Goal: Task Accomplishment & Management: Complete application form

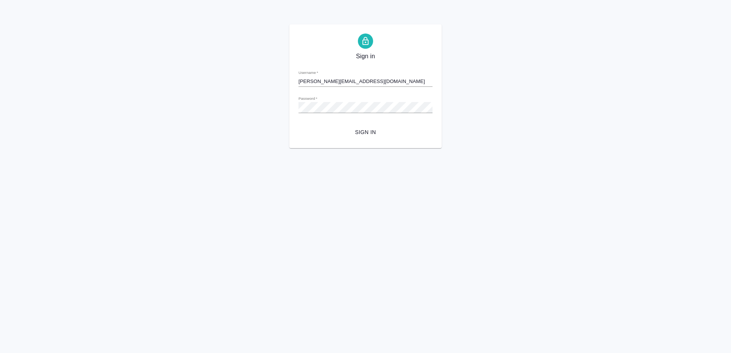
type input "[PERSON_NAME][EMAIL_ADDRESS][DOMAIN_NAME]"
click at [370, 132] on span "Sign in" at bounding box center [366, 133] width 122 height 10
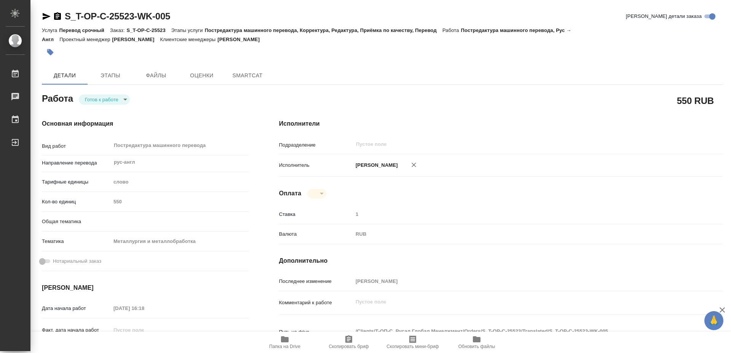
type textarea "x"
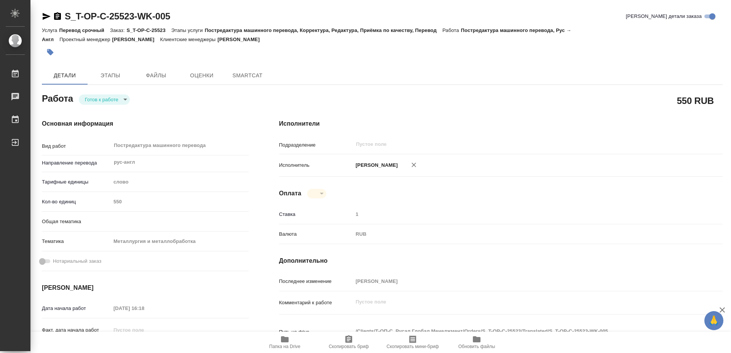
type textarea "x"
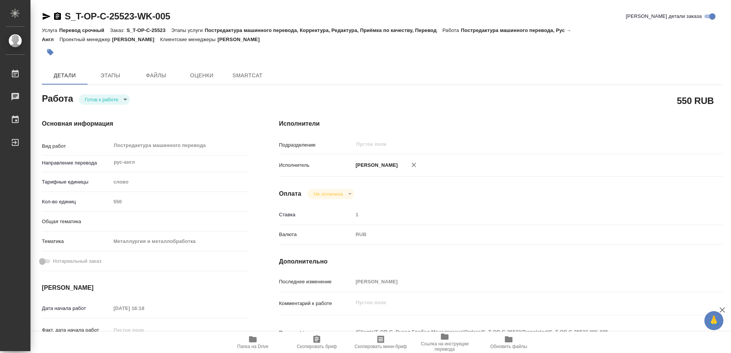
type textarea "x"
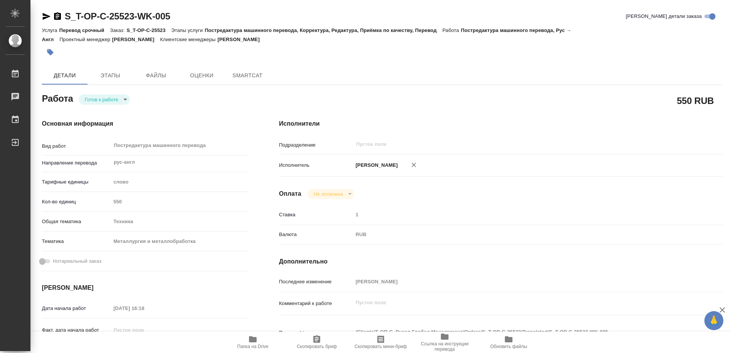
type textarea "x"
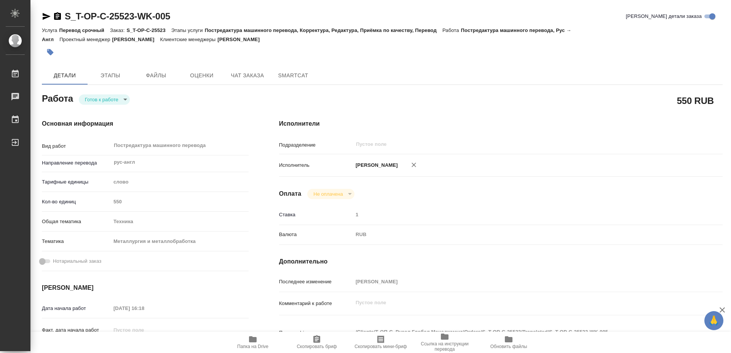
type textarea "x"
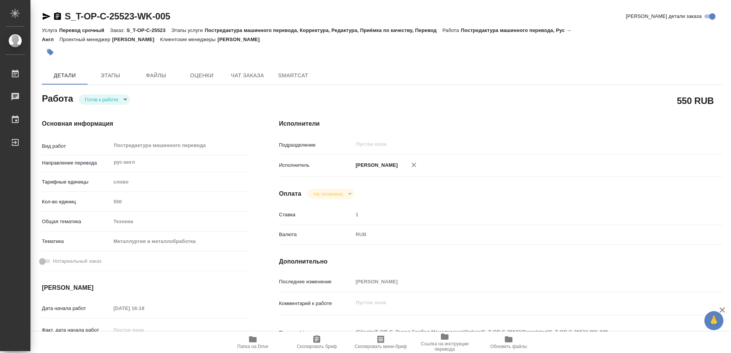
type textarea "x"
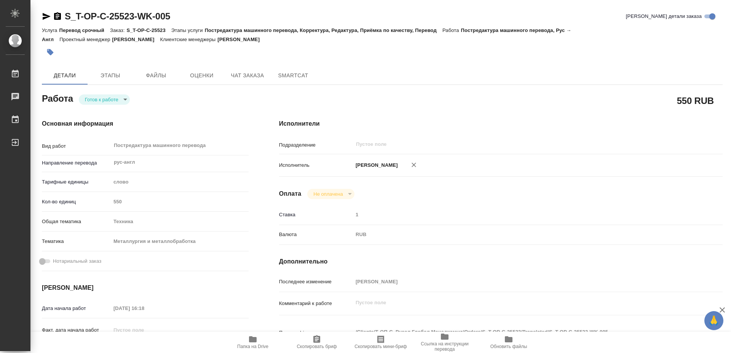
click at [255, 338] on icon "button" at bounding box center [253, 339] width 8 height 6
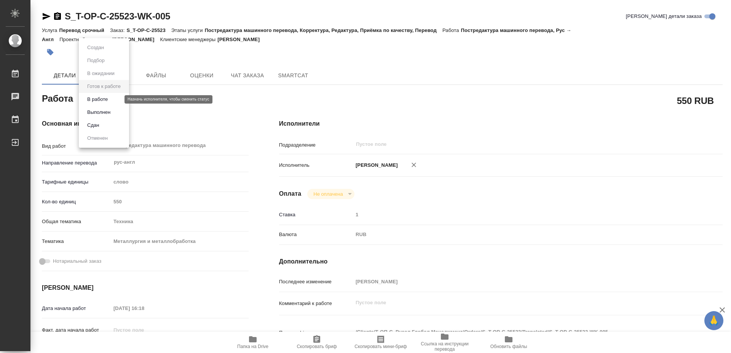
click at [105, 99] on body "🙏 .cls-1 fill:#fff; AWATERA [PERSON_NAME] 0 Чаты График Выйти S_T-OP-C-25523-WK…" at bounding box center [365, 176] width 731 height 353
click at [105, 112] on button "Выполнен" at bounding box center [99, 112] width 28 height 8
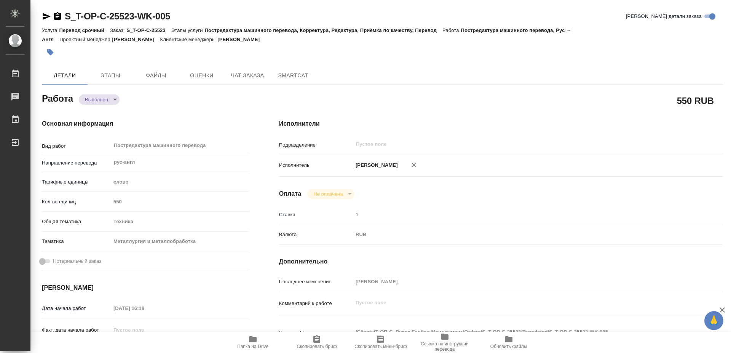
type textarea "x"
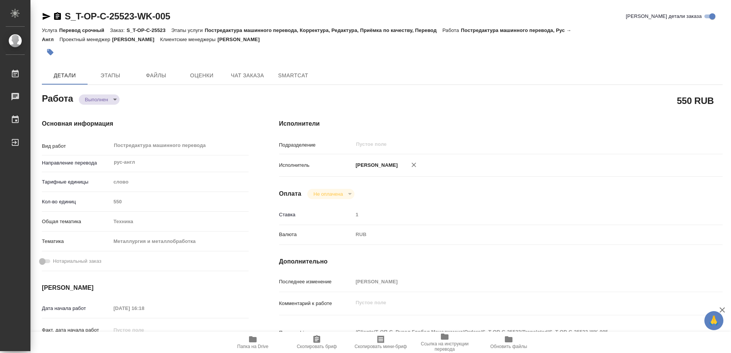
type textarea "x"
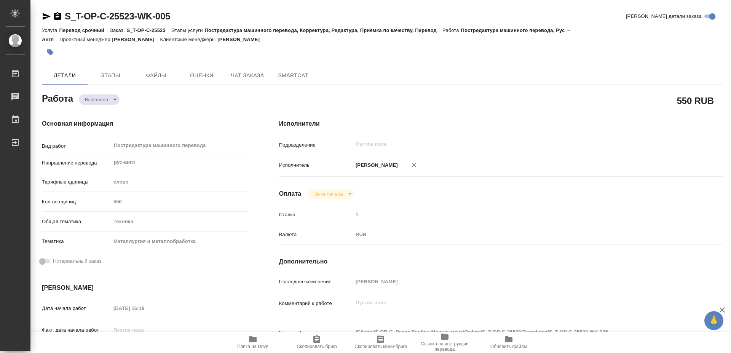
type textarea "x"
